Goal: Answer question/provide support

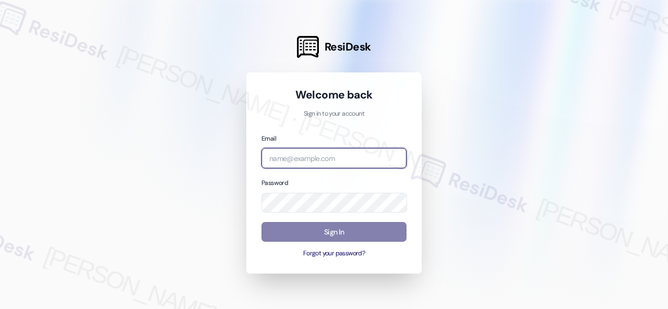
click at [317, 160] on input "email" at bounding box center [333, 158] width 145 height 20
paste input "automated-surveys-birchstone_residential-resen.fifteen@birchstone_[DOMAIN_NAME]"
type input "automated-surveys-birchstone_residential-resen.fifteen@birchstone_[DOMAIN_NAME]"
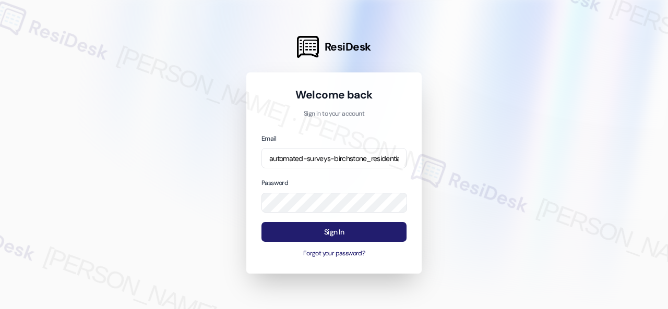
click at [334, 234] on button "Sign In" at bounding box center [333, 232] width 145 height 20
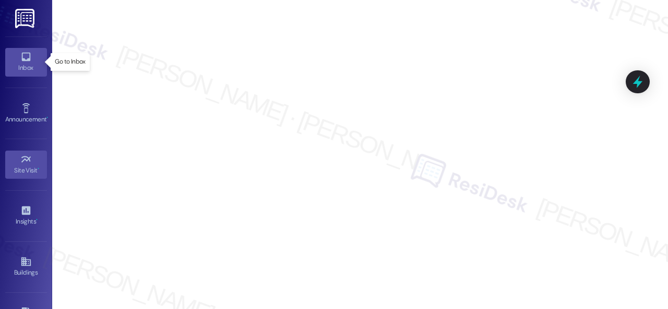
click at [24, 55] on icon at bounding box center [25, 56] width 11 height 11
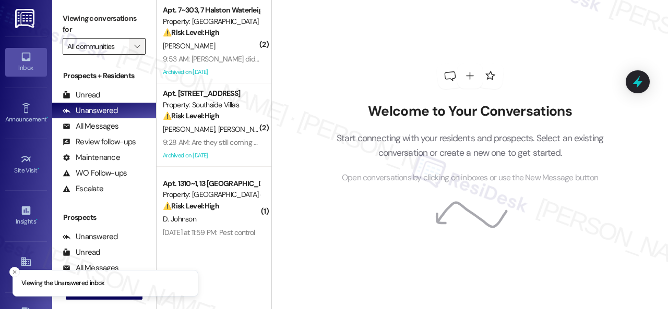
click at [142, 49] on button "" at bounding box center [137, 46] width 17 height 17
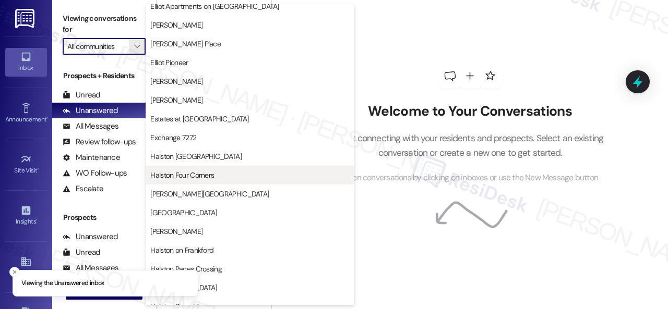
scroll to position [313, 0]
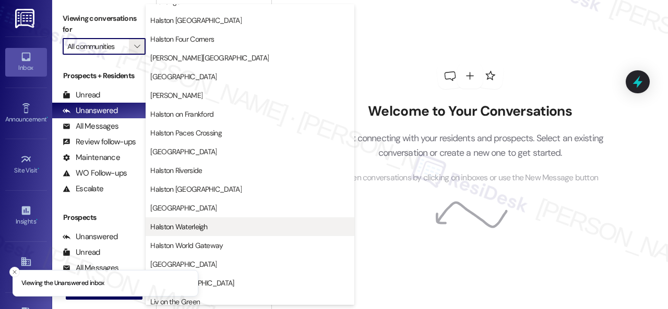
click at [189, 225] on span "Halston Waterleigh" at bounding box center [178, 227] width 57 height 10
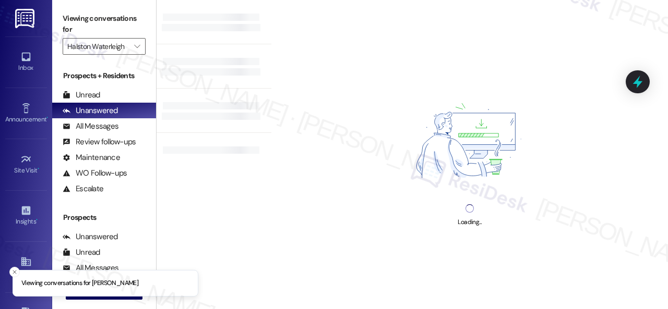
type input "Halston Waterleigh"
